Goal: Information Seeking & Learning: Learn about a topic

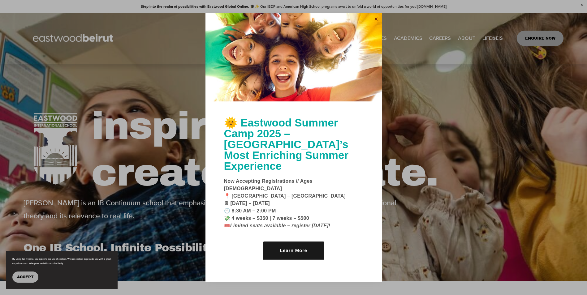
click at [373, 24] on link "Close" at bounding box center [376, 19] width 9 height 10
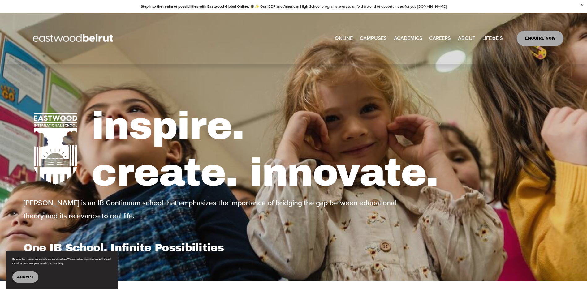
click at [0, 0] on span "Tuition & Financial Aid" at bounding box center [0, 0] width 0 height 0
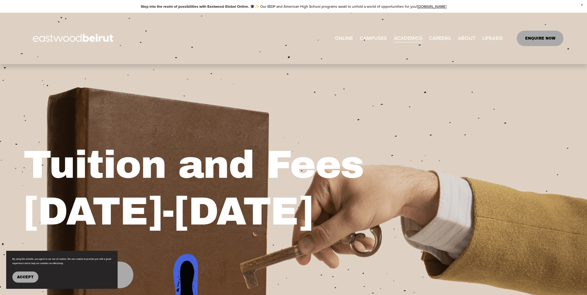
click at [0, 0] on span "Transportation + Parking" at bounding box center [0, 0] width 0 height 0
